Goal: Task Accomplishment & Management: Use online tool/utility

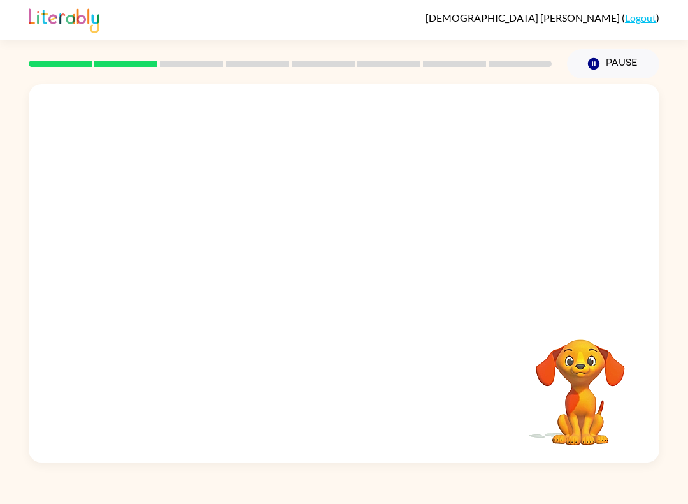
click at [585, 55] on button "Pause Pause" at bounding box center [613, 63] width 92 height 29
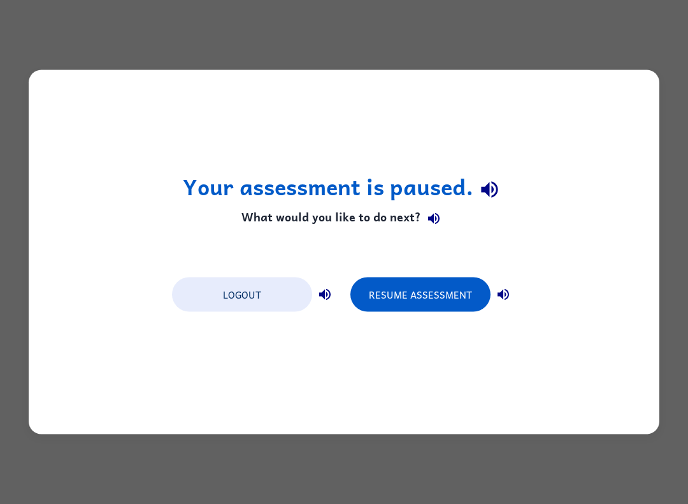
click at [421, 372] on div "Your assessment is paused. What would you like to do next? Logout Resume Assess…" at bounding box center [344, 252] width 631 height 364
click at [433, 301] on button "Resume Assessment" at bounding box center [421, 294] width 140 height 34
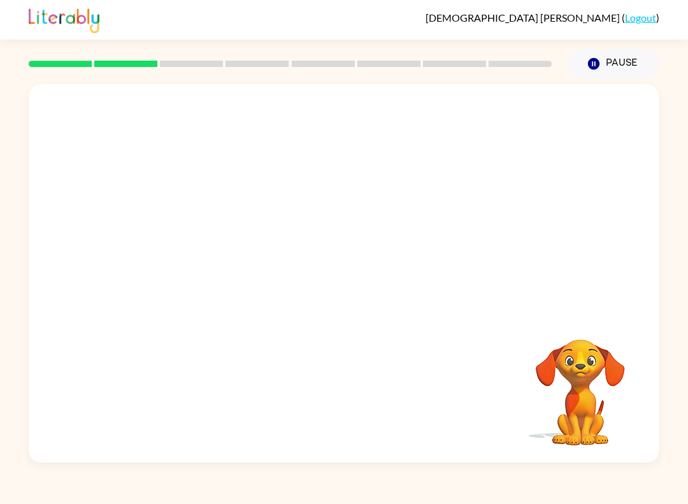
click at [239, 199] on video "Your browser must support playing .mp4 files to use Literably. Please try using…" at bounding box center [344, 198] width 631 height 228
click at [340, 289] on icon "button" at bounding box center [344, 279] width 22 height 22
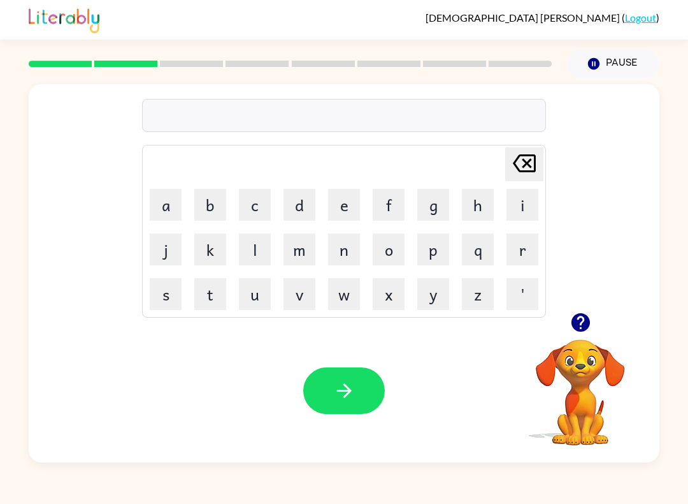
click at [582, 320] on icon "button" at bounding box center [580, 322] width 18 height 18
click at [325, 191] on td "e" at bounding box center [343, 204] width 43 height 43
click at [343, 202] on button "e" at bounding box center [344, 205] width 32 height 32
click at [268, 180] on td "[PERSON_NAME] last character input" at bounding box center [344, 164] width 400 height 35
click at [266, 212] on button "c" at bounding box center [255, 205] width 32 height 32
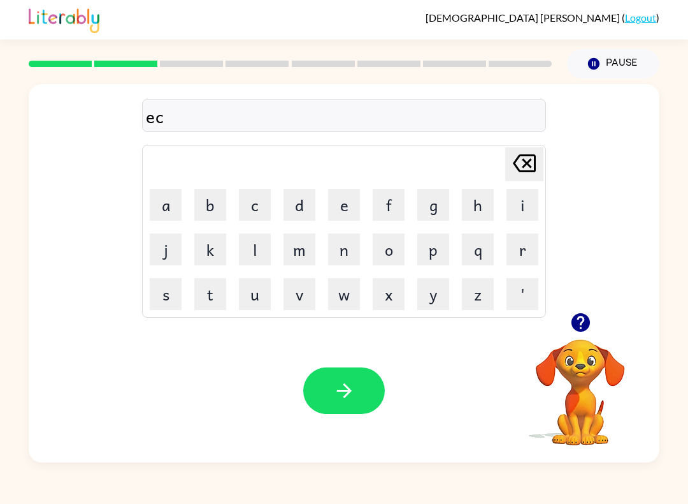
click at [176, 303] on button "s" at bounding box center [166, 294] width 32 height 32
click at [431, 250] on button "p" at bounding box center [433, 249] width 32 height 32
click at [260, 249] on button "l" at bounding box center [255, 249] width 32 height 32
click at [399, 238] on button "o" at bounding box center [389, 249] width 32 height 32
click at [546, 266] on div "ecsplo [PERSON_NAME] last character input a b c d e f g h i j k l m n o p q r s…" at bounding box center [344, 198] width 631 height 228
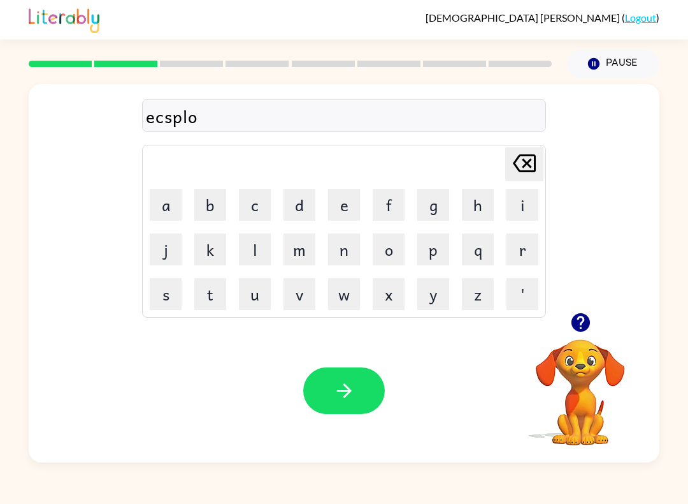
click at [527, 247] on button "r" at bounding box center [523, 249] width 32 height 32
click at [349, 393] on icon "button" at bounding box center [344, 390] width 15 height 15
click at [168, 302] on button "s" at bounding box center [166, 294] width 32 height 32
click at [248, 201] on button "c" at bounding box center [255, 205] width 32 height 32
click at [386, 240] on button "o" at bounding box center [389, 249] width 32 height 32
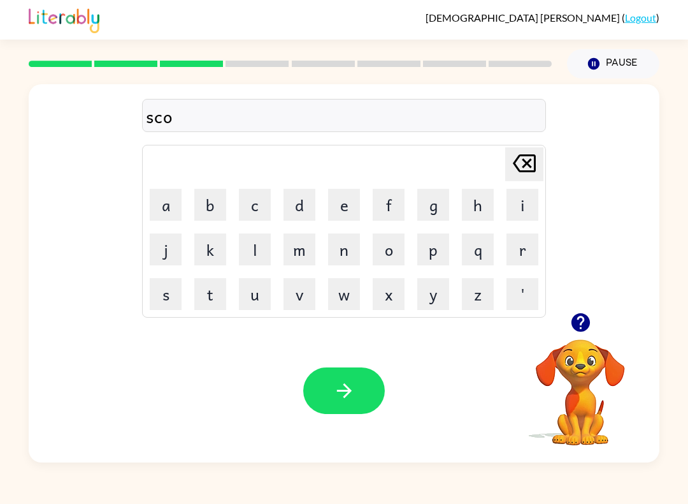
click at [528, 252] on button "r" at bounding box center [523, 249] width 32 height 32
click at [352, 387] on icon "button" at bounding box center [344, 390] width 22 height 22
click at [622, 50] on button "Pause Pause" at bounding box center [613, 63] width 92 height 29
